Goal: Information Seeking & Learning: Find specific page/section

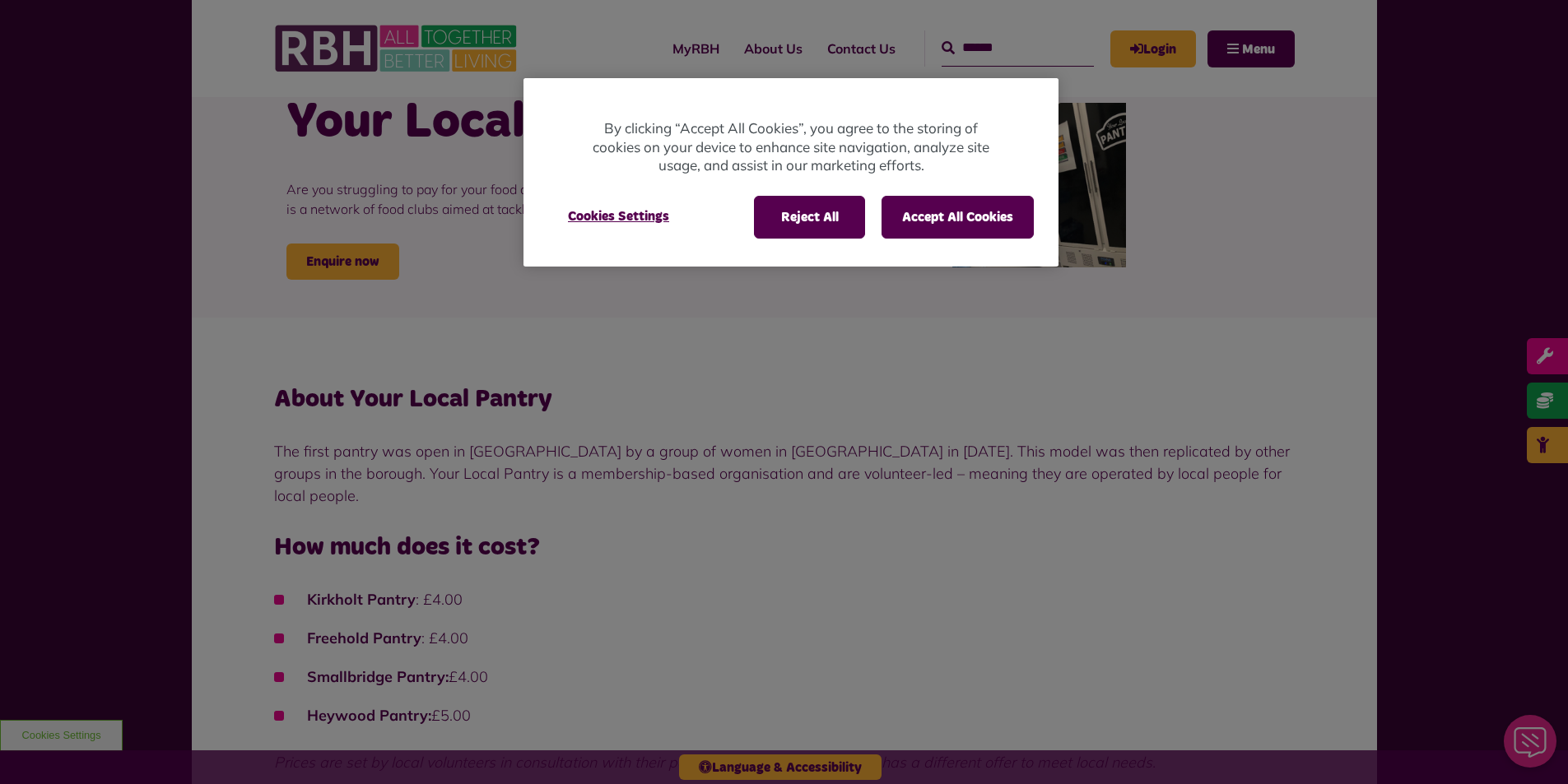
scroll to position [82, 0]
click at [911, 221] on button "Accept All Cookies" at bounding box center [958, 217] width 153 height 43
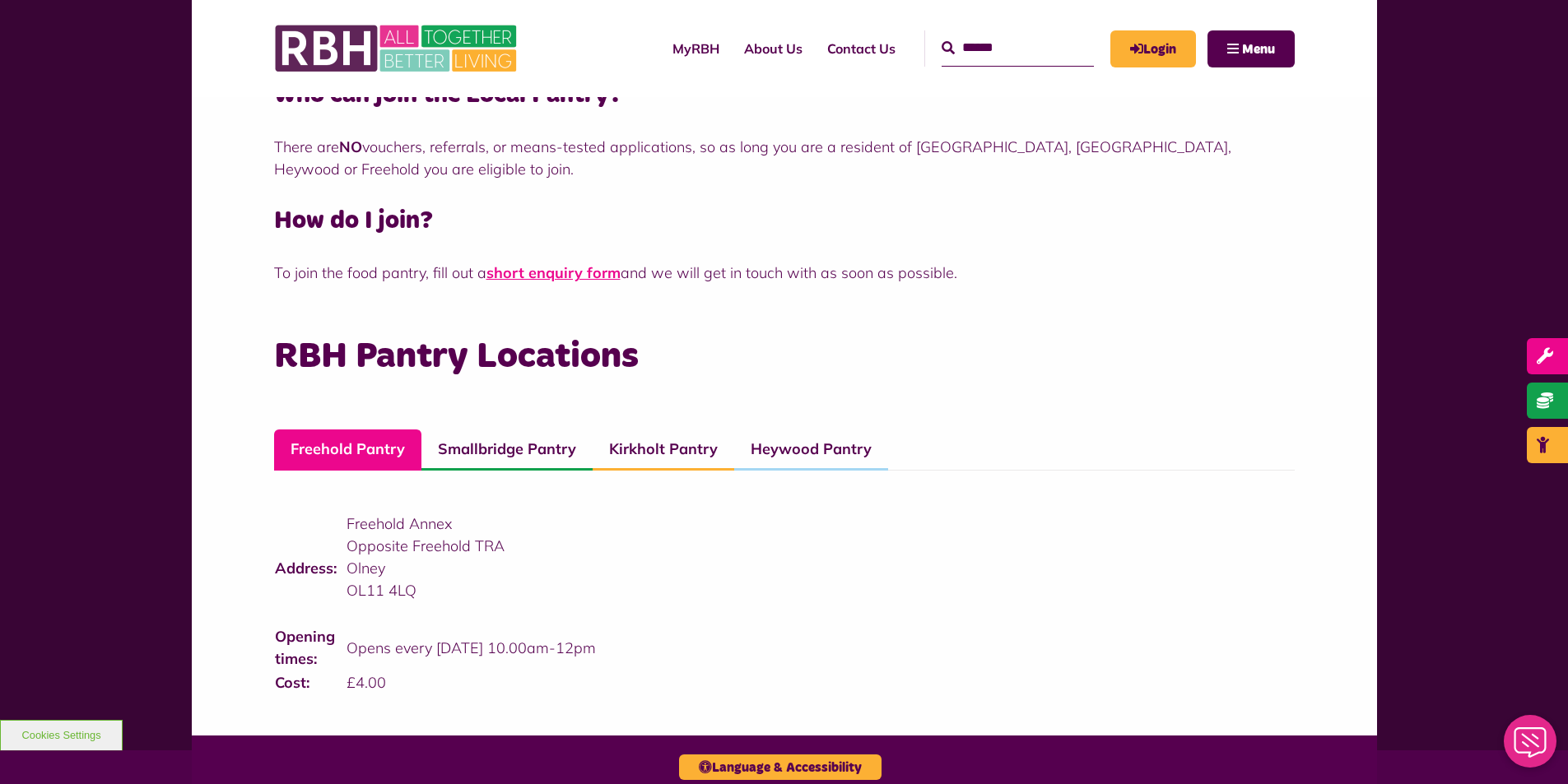
scroll to position [987, 0]
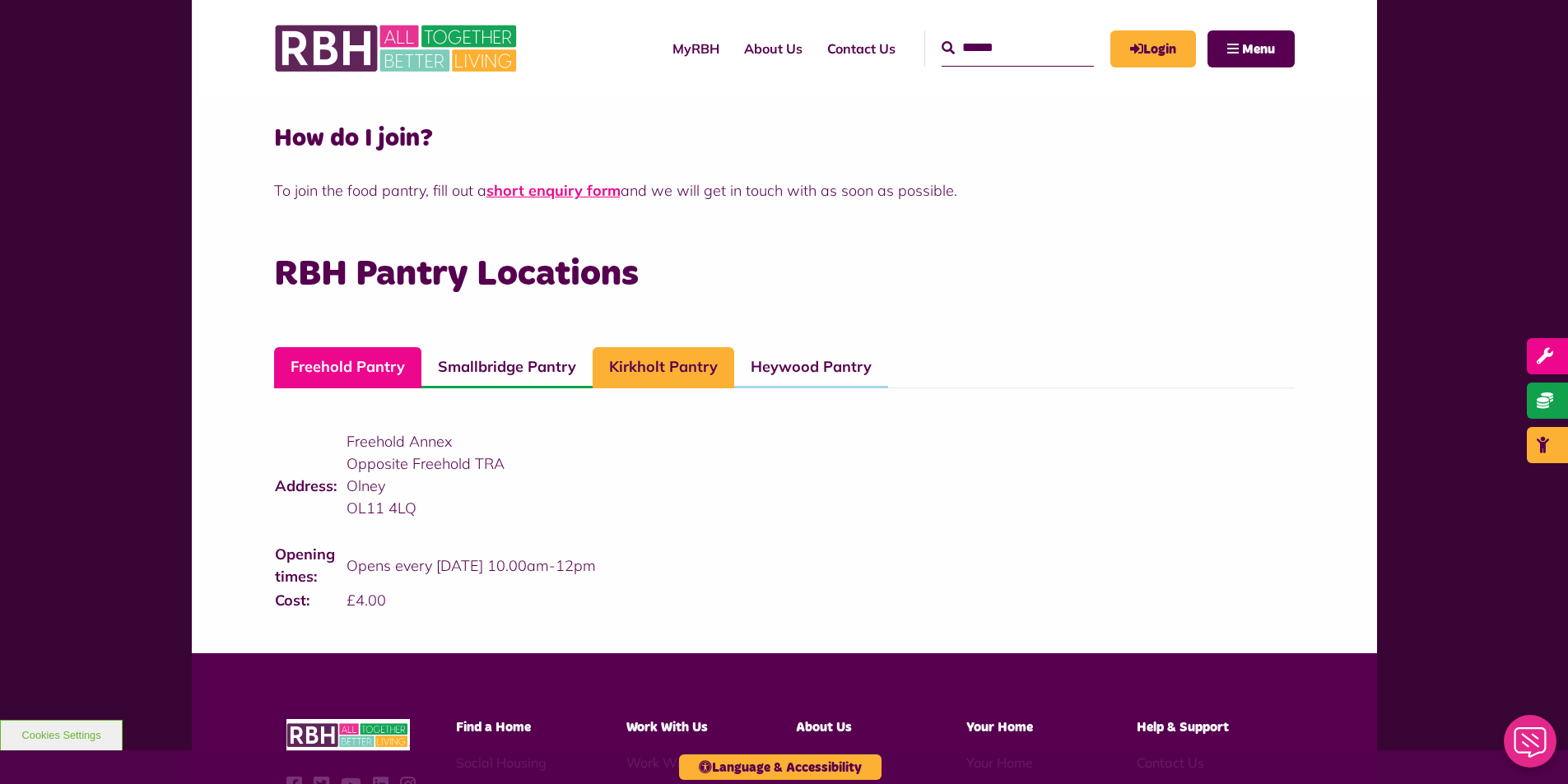
click at [646, 347] on link "Kirkholt Pantry" at bounding box center [663, 367] width 142 height 41
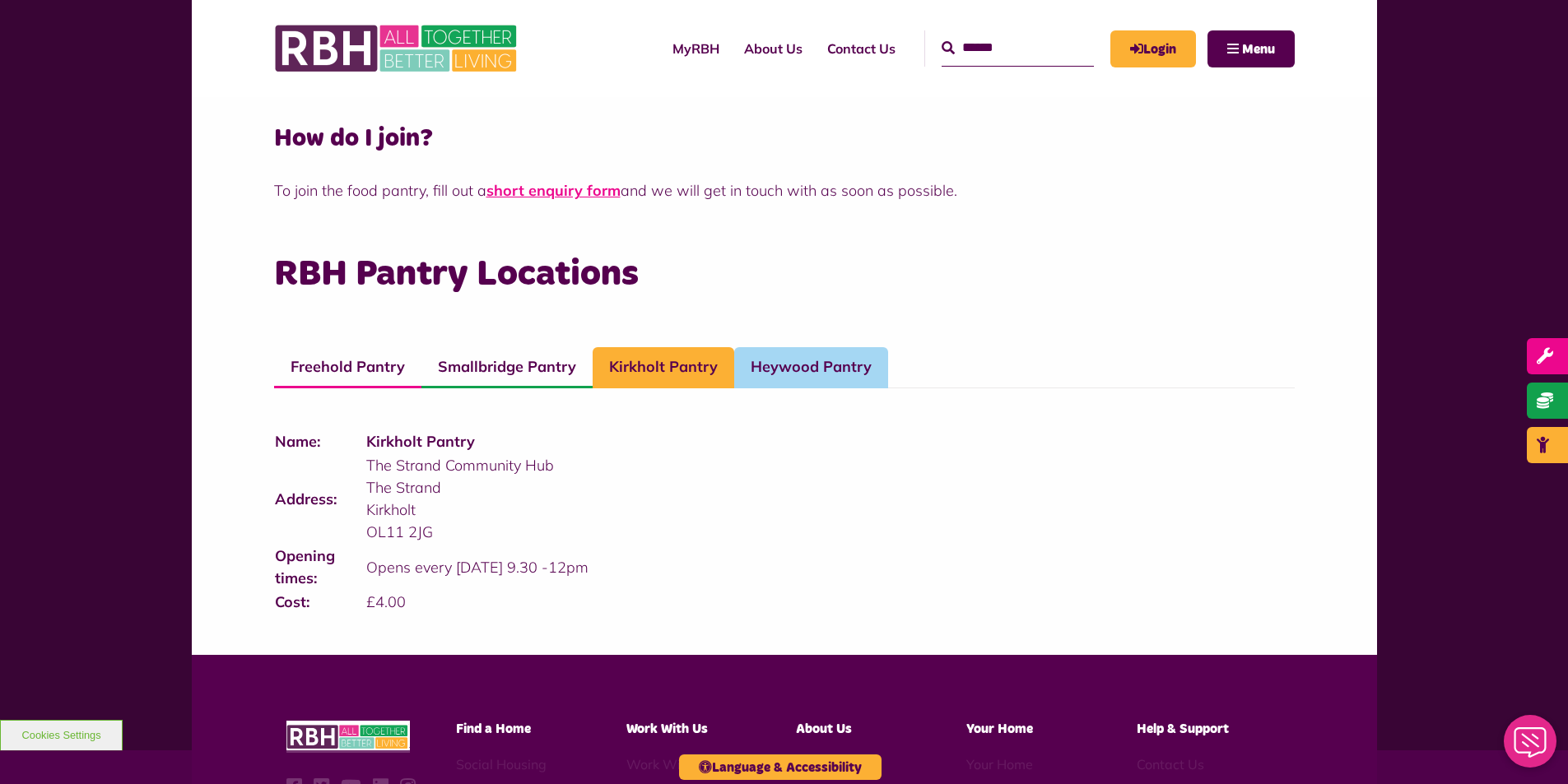
click at [839, 359] on link "Heywood Pantry" at bounding box center [810, 367] width 154 height 41
click at [656, 347] on link "Kirkholt Pantry" at bounding box center [663, 367] width 142 height 41
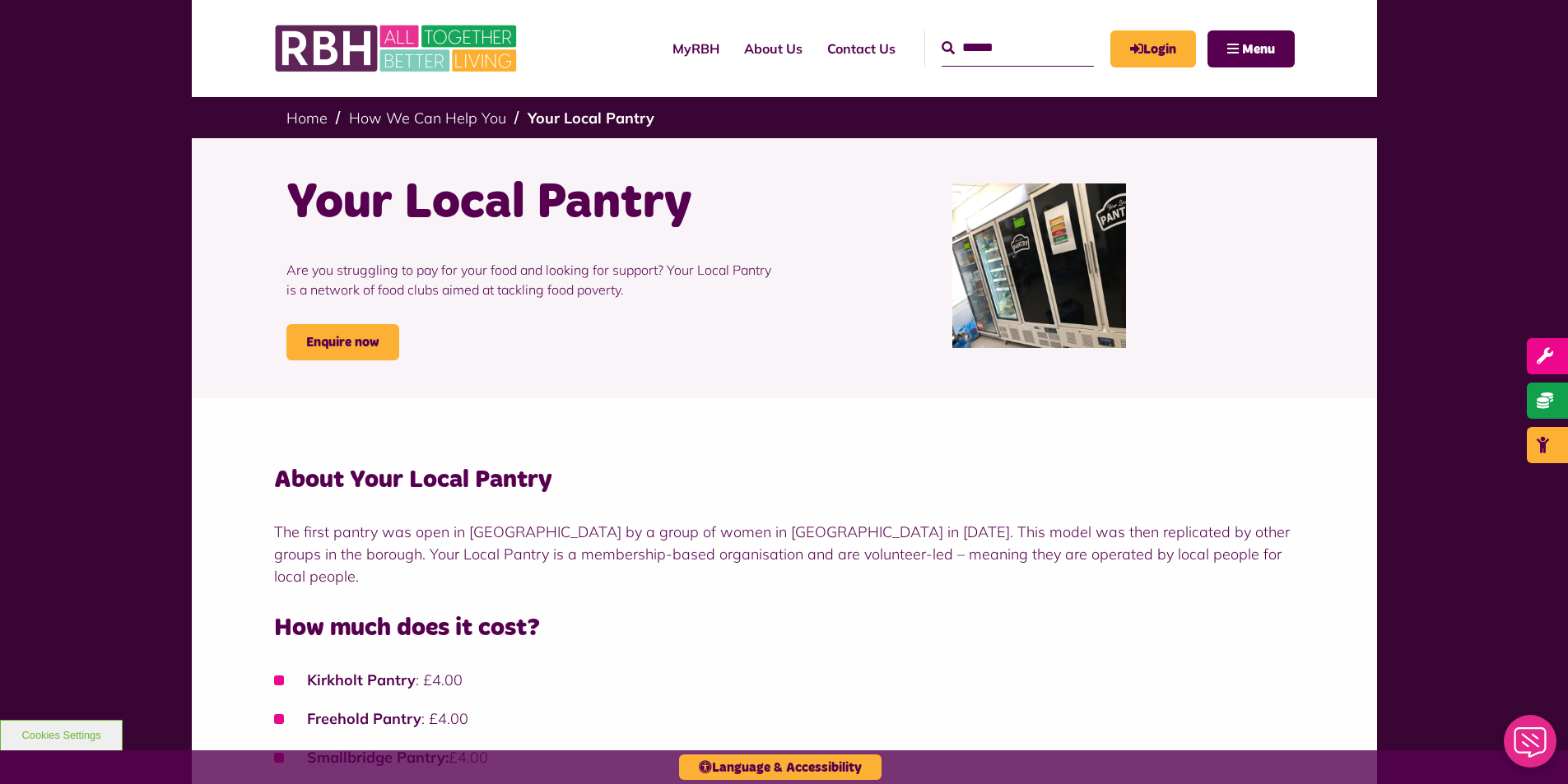
scroll to position [0, 0]
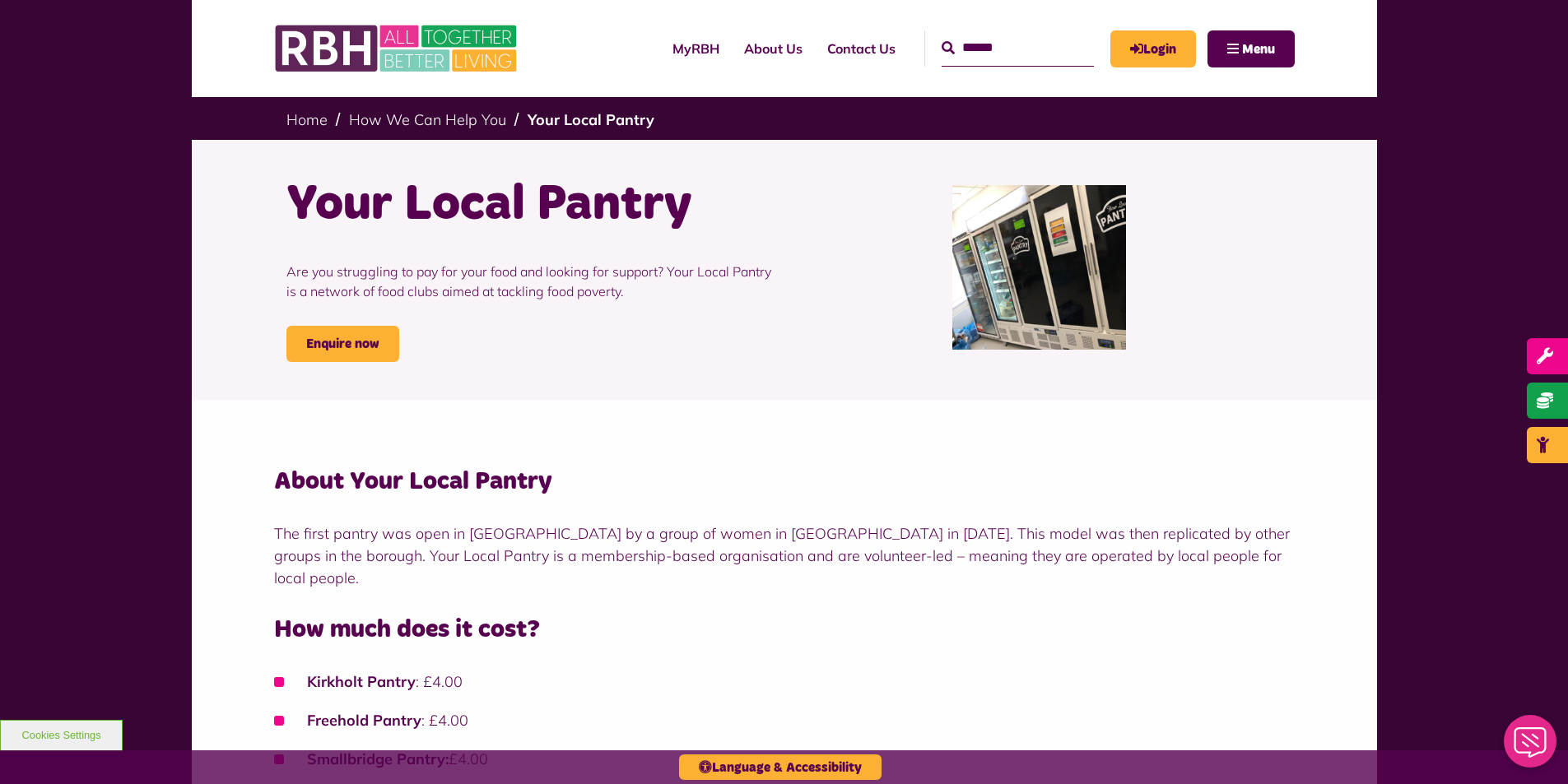
click at [974, 56] on input "Search" at bounding box center [1018, 49] width 153 height 36
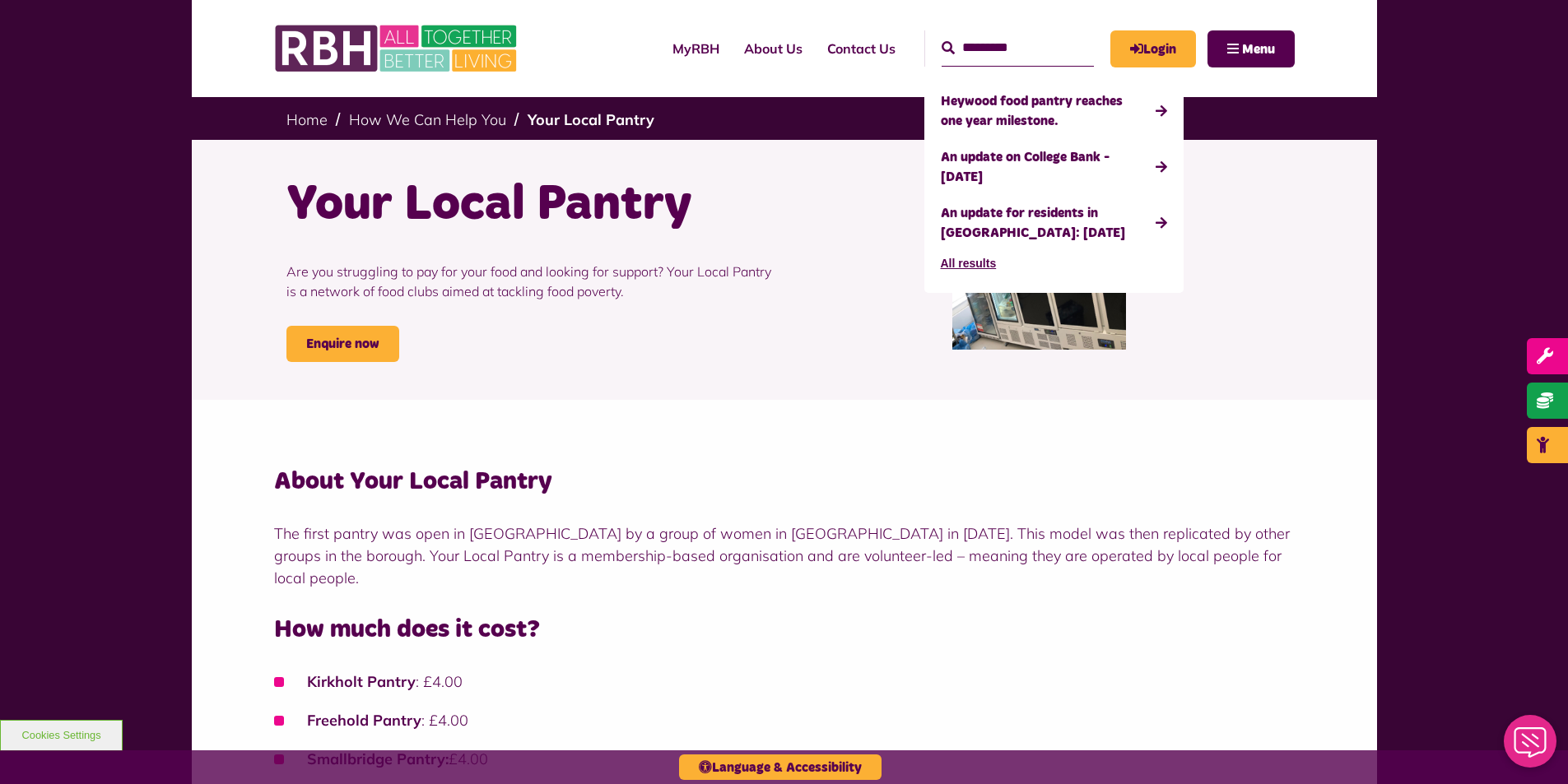
type input "*********"
click at [941, 39] on button "Search" at bounding box center [947, 49] width 13 height 20
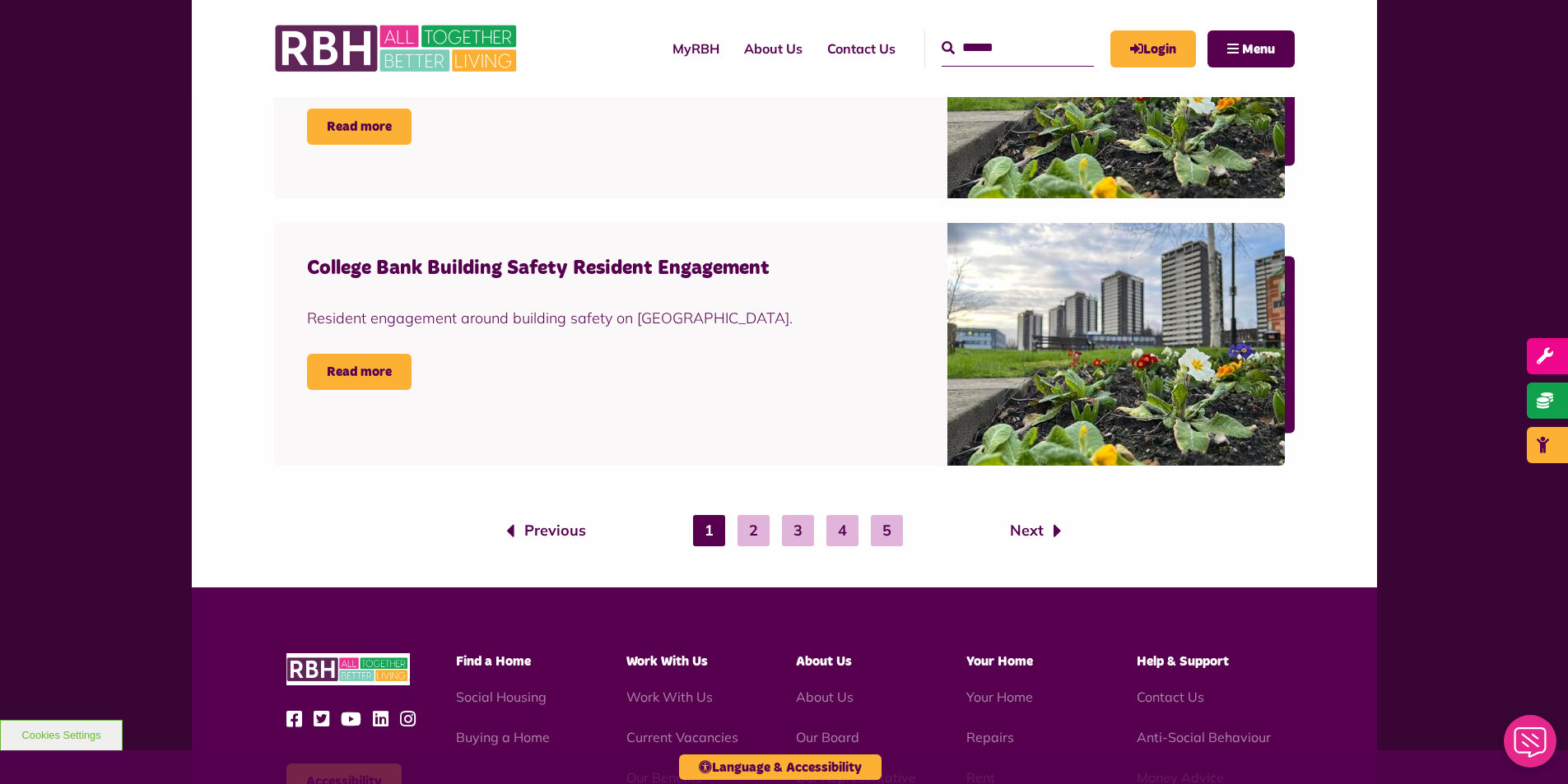
scroll to position [2550, 0]
